Goal: Task Accomplishment & Management: Manage account settings

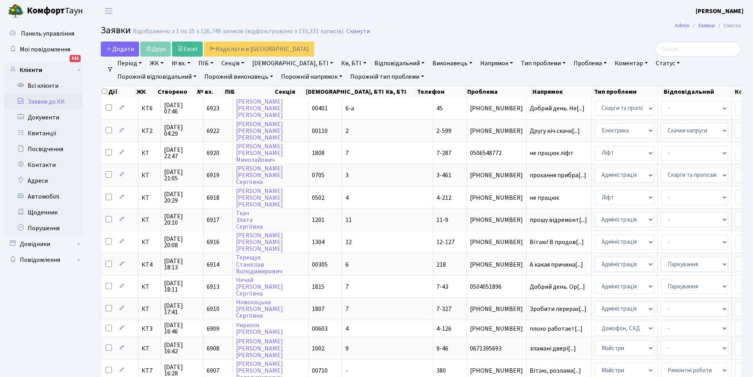
select select "25"
click at [61, 99] on link "Заявки до КК" at bounding box center [43, 102] width 79 height 16
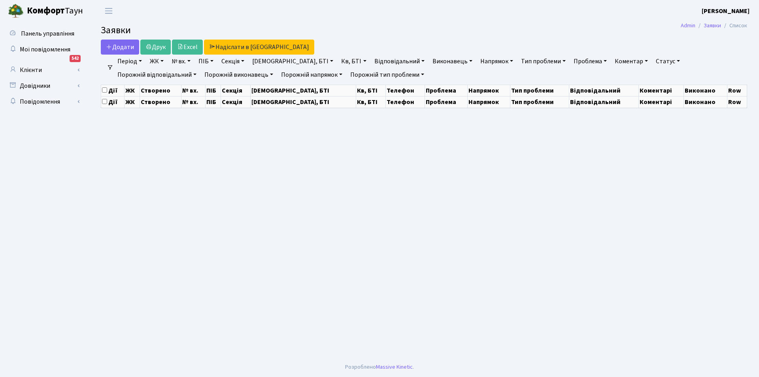
select select "25"
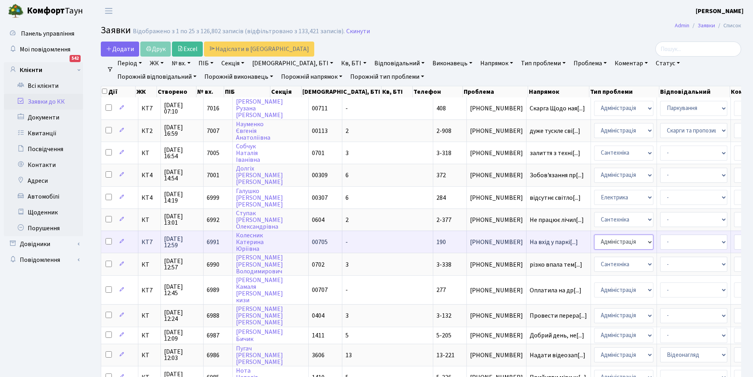
click at [594, 237] on select "- Адміністрація Домофон, СКД Ліфт Майстри Сантехніка Економічний відділ Електри…" at bounding box center [623, 242] width 59 height 15
select select "4"
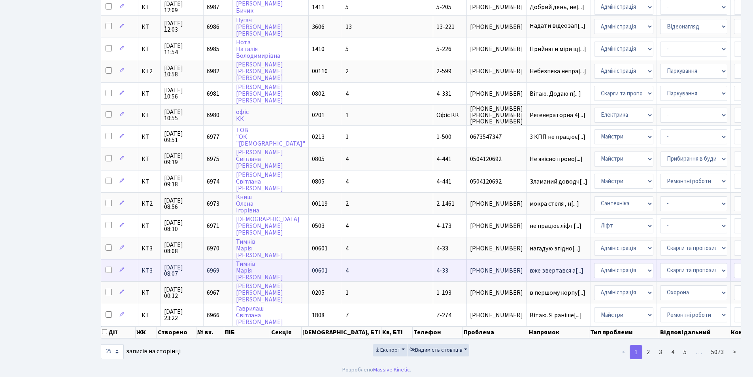
scroll to position [337, 0]
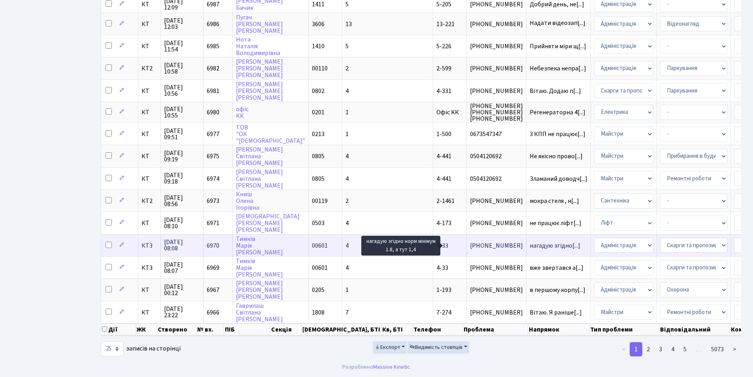
click at [530, 241] on span "нагадую згідно[...]" at bounding box center [555, 245] width 51 height 9
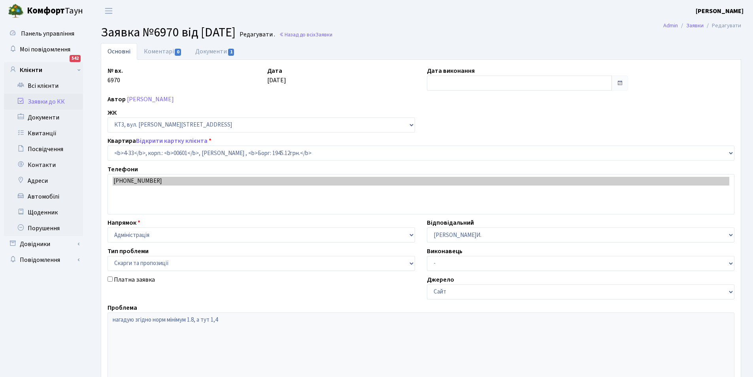
select select "16492"
select select "55"
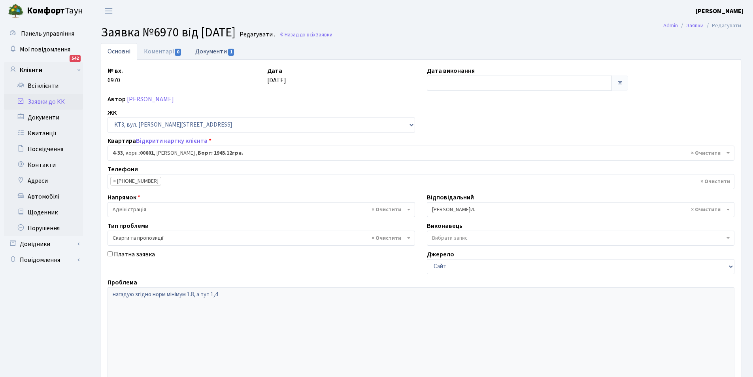
click at [220, 53] on link "Документи 1" at bounding box center [215, 51] width 53 height 16
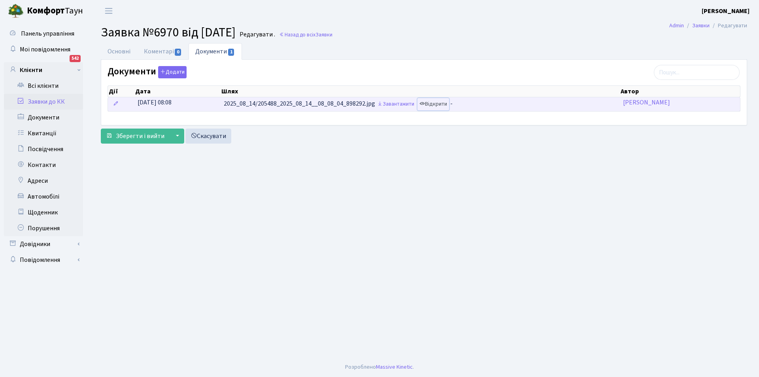
click at [444, 103] on link "Відкрити" at bounding box center [434, 104] width 32 height 12
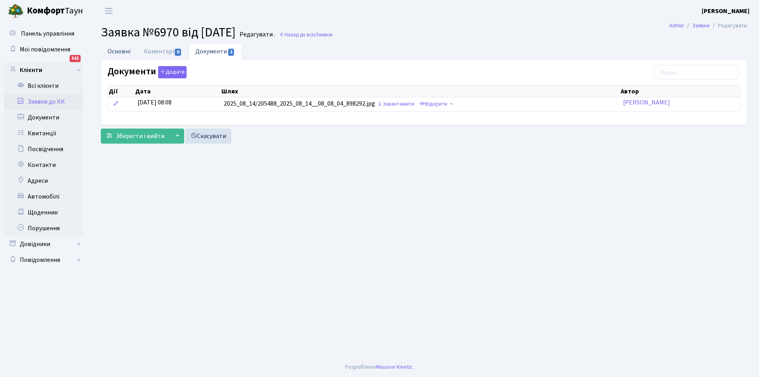
click at [113, 52] on link "Основні" at bounding box center [119, 51] width 36 height 16
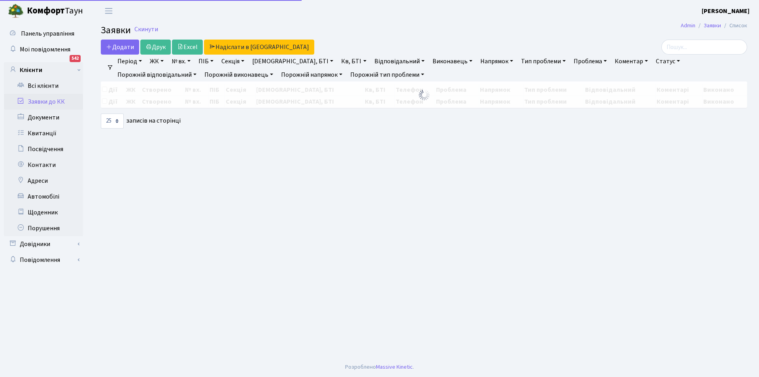
select select "25"
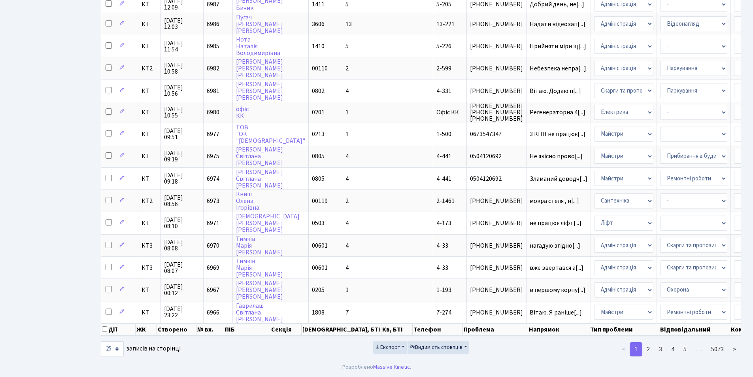
scroll to position [337, 0]
click at [649, 347] on link "2" at bounding box center [648, 349] width 13 height 14
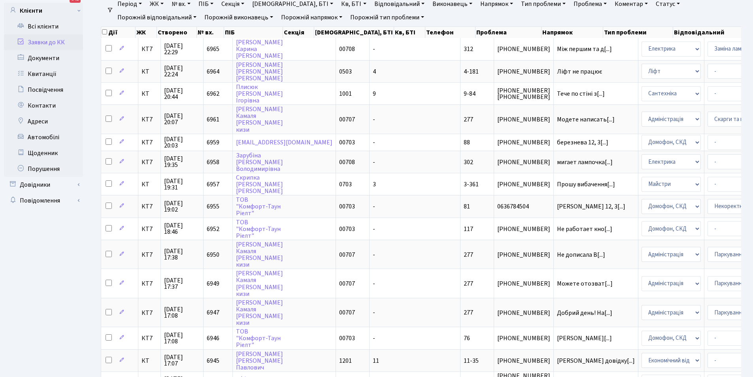
scroll to position [0, 0]
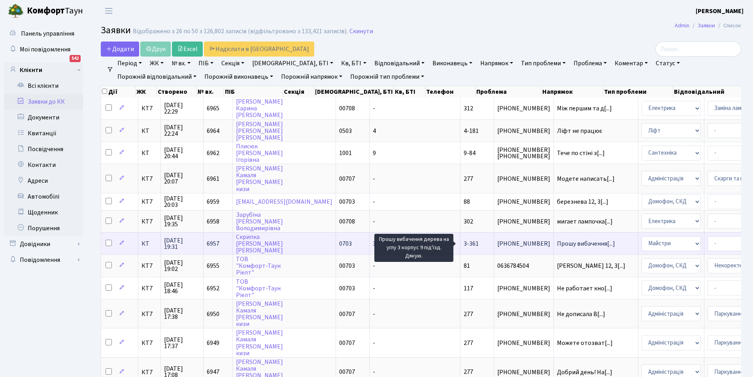
click at [557, 246] on span "Прошу вибачення[...]" at bounding box center [586, 243] width 58 height 9
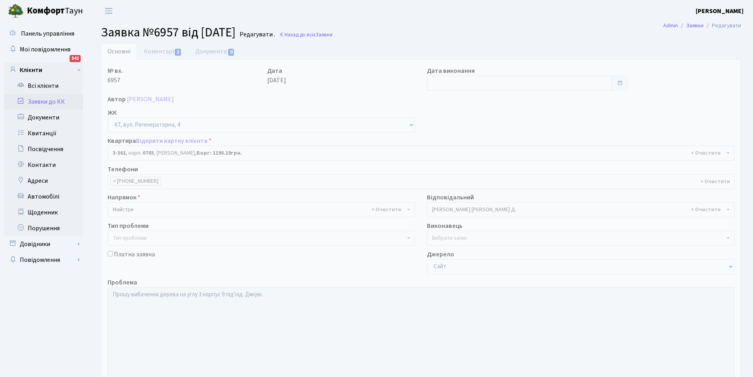
select select "1579"
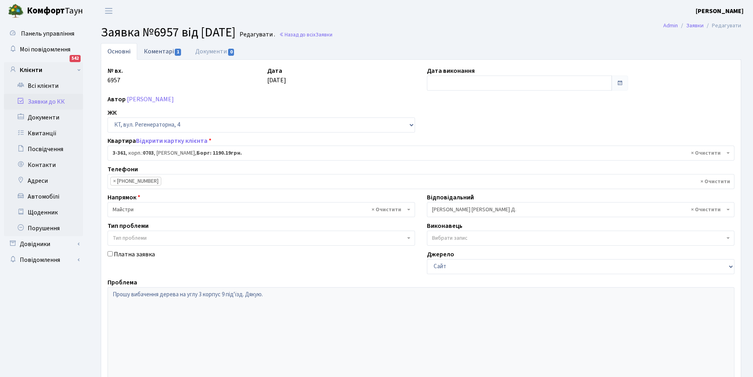
click at [165, 52] on link "Коментарі 1" at bounding box center [162, 51] width 51 height 16
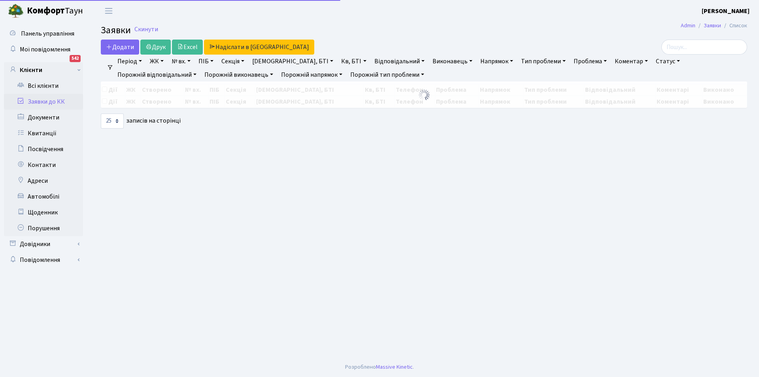
select select "25"
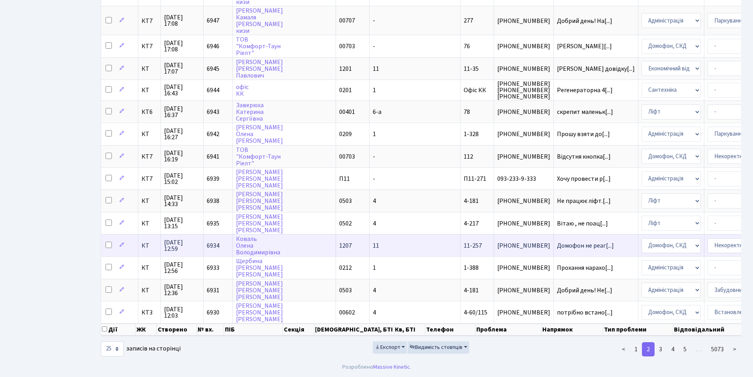
scroll to position [357, 0]
